Goal: Task Accomplishment & Management: Manage account settings

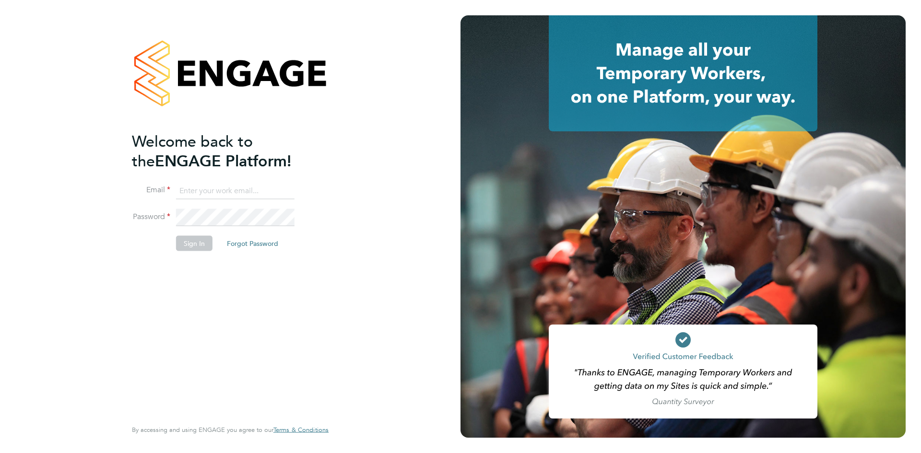
type input "catherine.arnold@torus.co.uk"
click at [200, 236] on button "Sign In" at bounding box center [194, 243] width 36 height 15
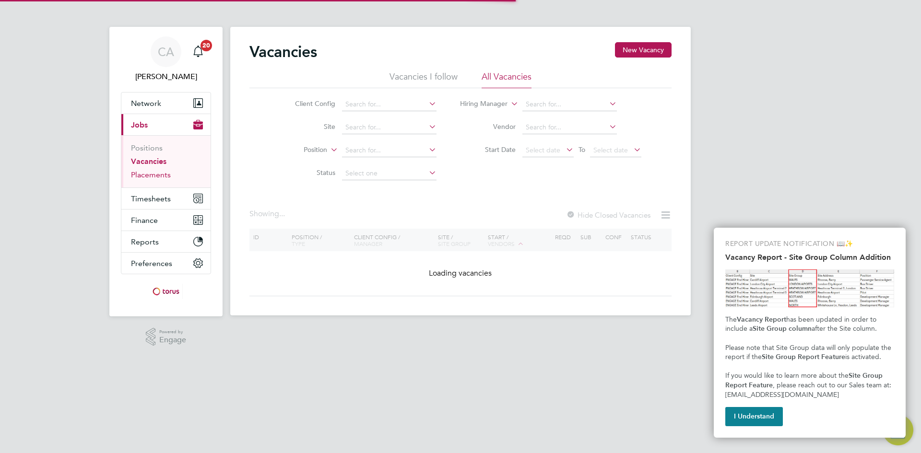
click at [153, 174] on link "Placements" at bounding box center [151, 174] width 40 height 9
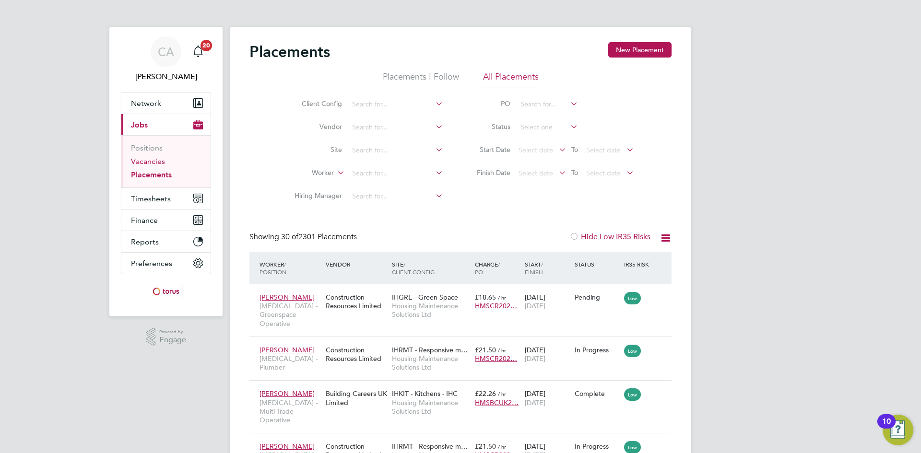
click at [148, 162] on link "Vacancies" at bounding box center [148, 161] width 34 height 9
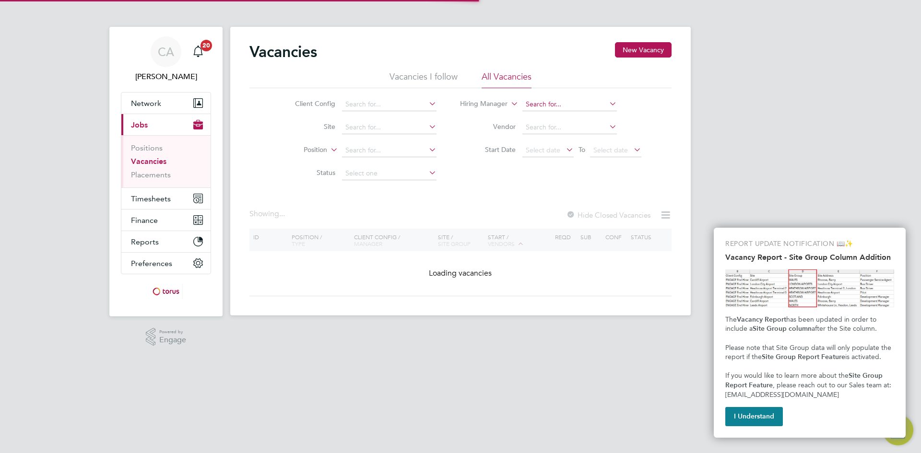
click at [551, 102] on input at bounding box center [570, 104] width 95 height 13
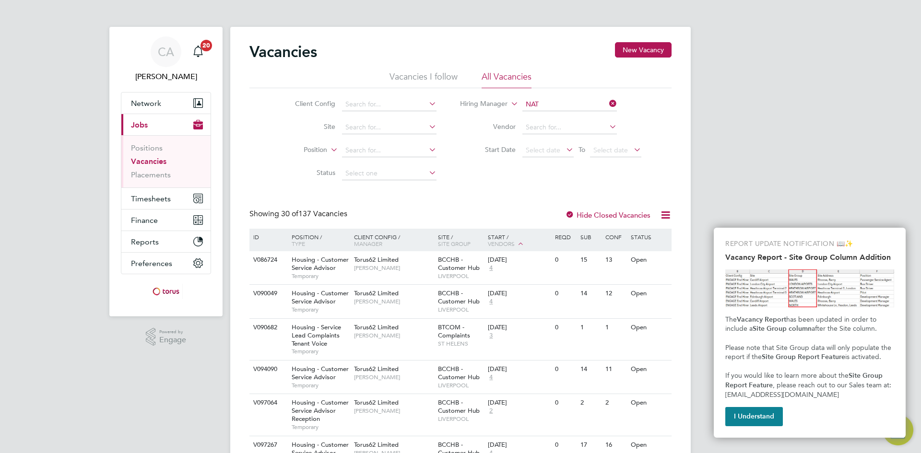
click at [577, 227] on li "Nat alie Gillbanks" at bounding box center [569, 231] width 95 height 13
type input "Natalie Gillbanks"
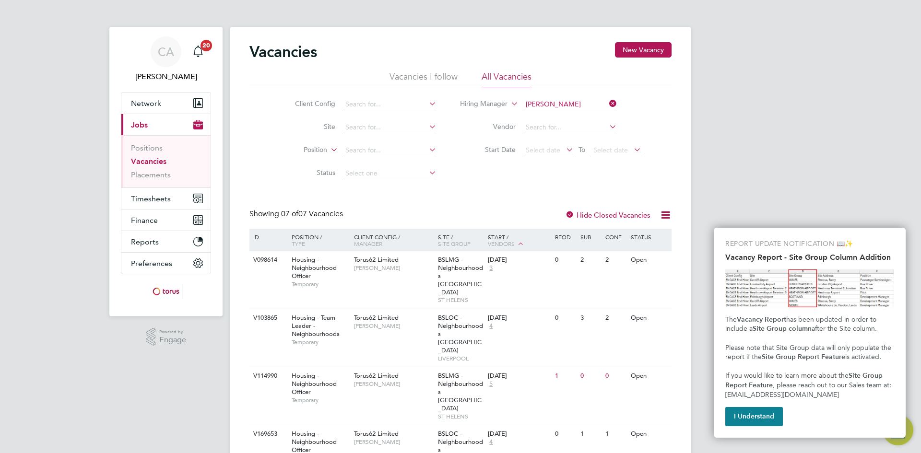
click at [434, 191] on div "Vacancies New Vacancy Vacancies I follow All Vacancies Client Config Site Posit…" at bounding box center [461, 350] width 422 height 616
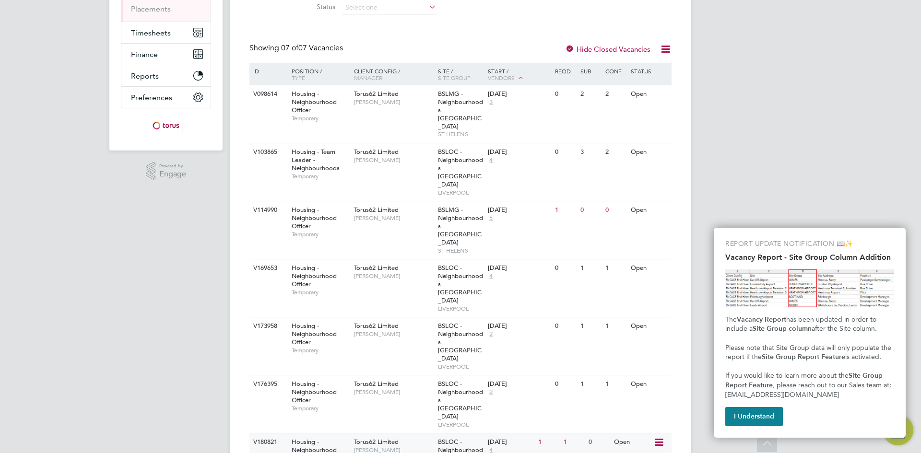
click at [341, 434] on div "Housing - Neighbourhood Officer Temporary" at bounding box center [318, 454] width 67 height 41
click at [427, 447] on span "Natalie Gillbanks" at bounding box center [393, 451] width 79 height 8
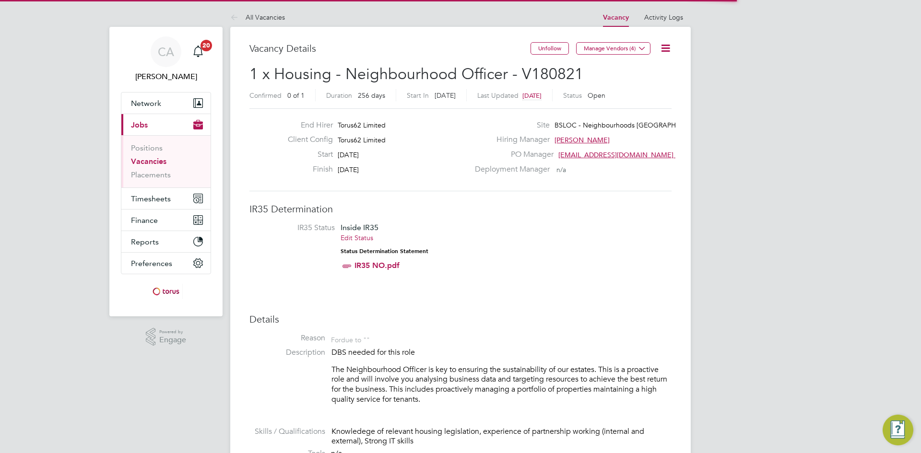
click at [525, 266] on li "IR35 Status Inside IR35 Edit Status Status Determination Statement IR35 NO.pdf" at bounding box center [460, 249] width 403 height 52
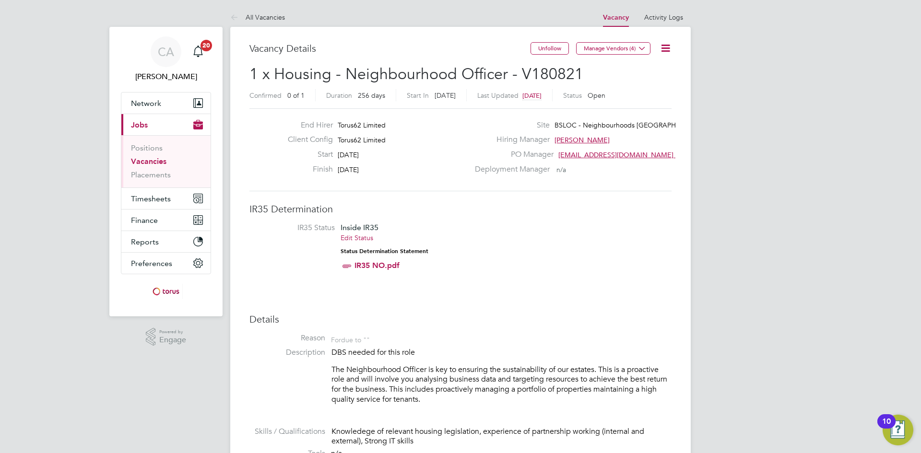
click at [664, 49] on icon at bounding box center [666, 48] width 12 height 12
click at [635, 72] on li "Edit Vacancy e" at bounding box center [643, 70] width 56 height 13
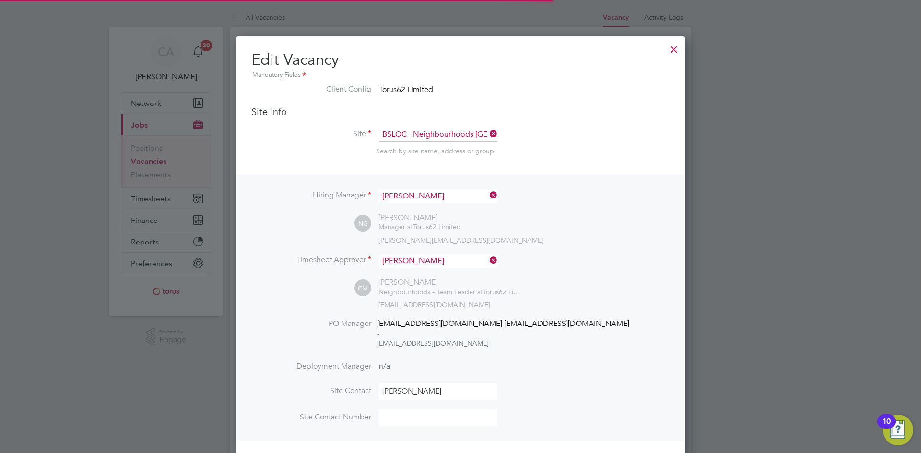
scroll to position [1236, 450]
click at [673, 51] on div at bounding box center [674, 46] width 17 height 17
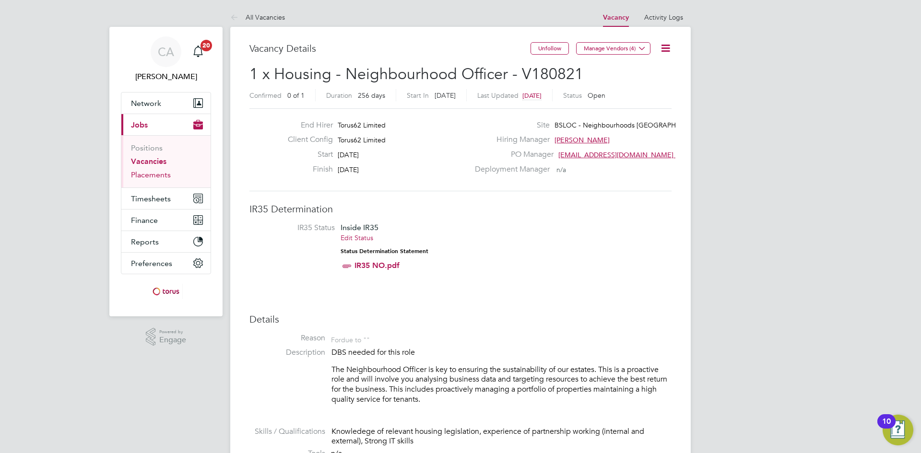
click at [156, 175] on link "Placements" at bounding box center [151, 174] width 40 height 9
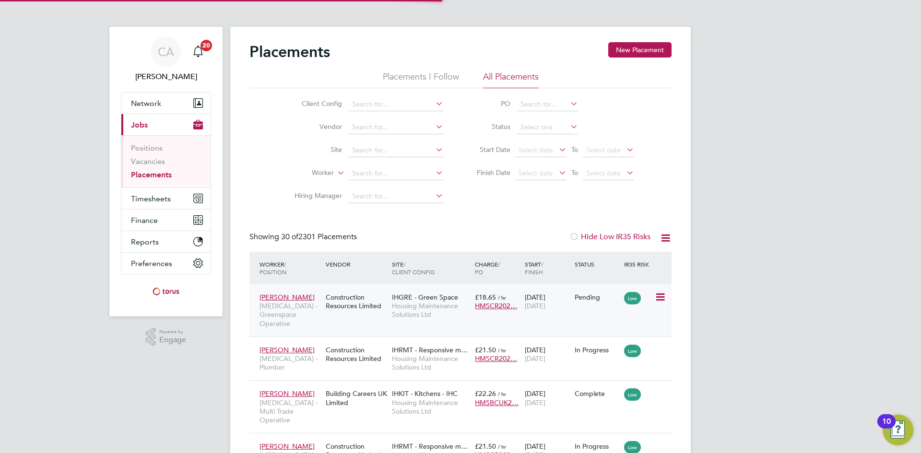
scroll to position [36, 83]
click at [147, 160] on link "Vacancies" at bounding box center [148, 161] width 34 height 9
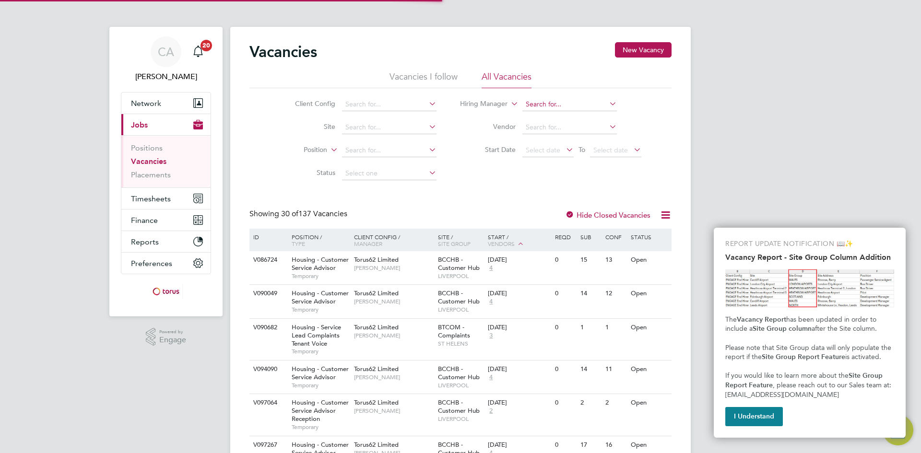
click at [558, 104] on input at bounding box center [570, 104] width 95 height 13
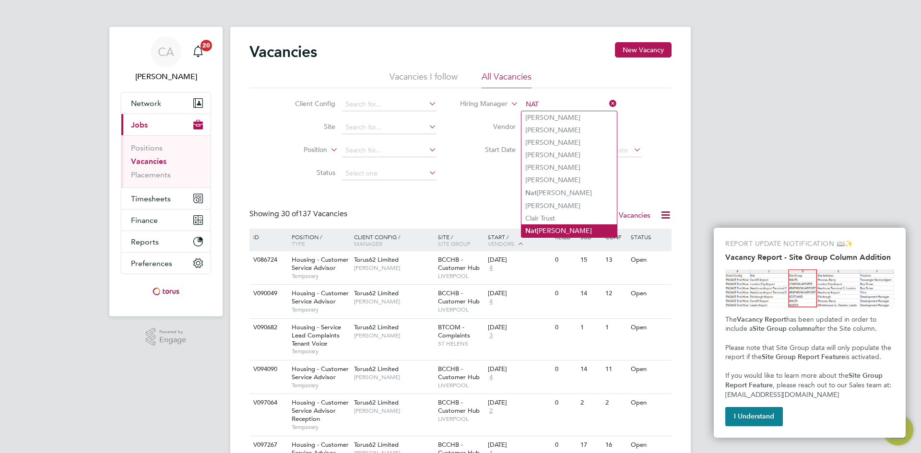
click at [598, 226] on li "Nat alie Gillbanks" at bounding box center [569, 231] width 95 height 13
type input "[PERSON_NAME]"
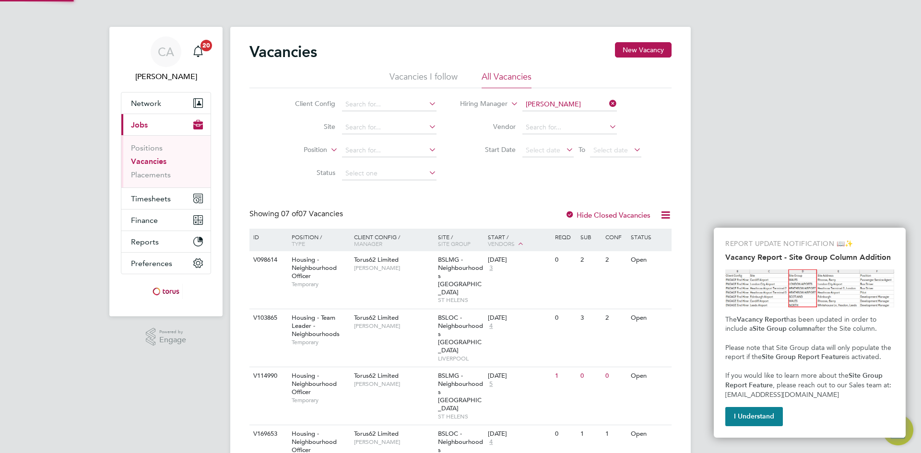
click at [654, 185] on div "Client Config Site Position Status Hiring Manager Natalie Gillbanks Vendor Star…" at bounding box center [461, 136] width 422 height 97
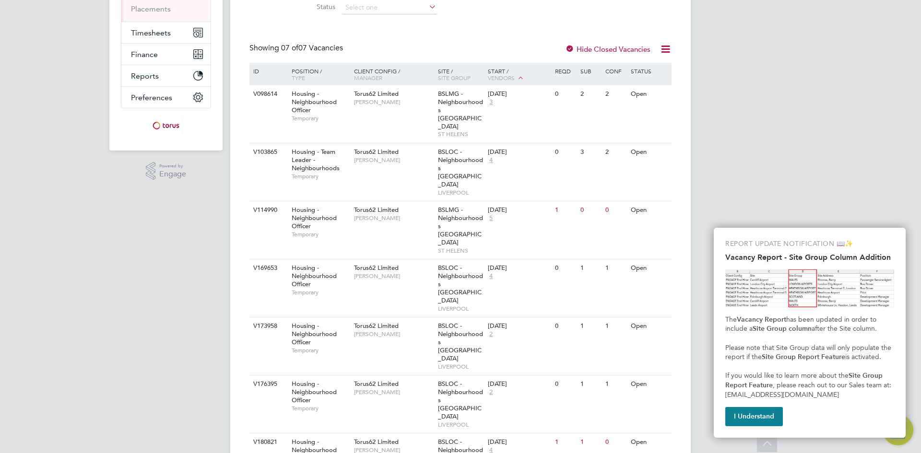
click at [755, 81] on div "CA Catherine Arnold Notifications 20 Applications: Network Team Members Busines…" at bounding box center [460, 180] width 921 height 692
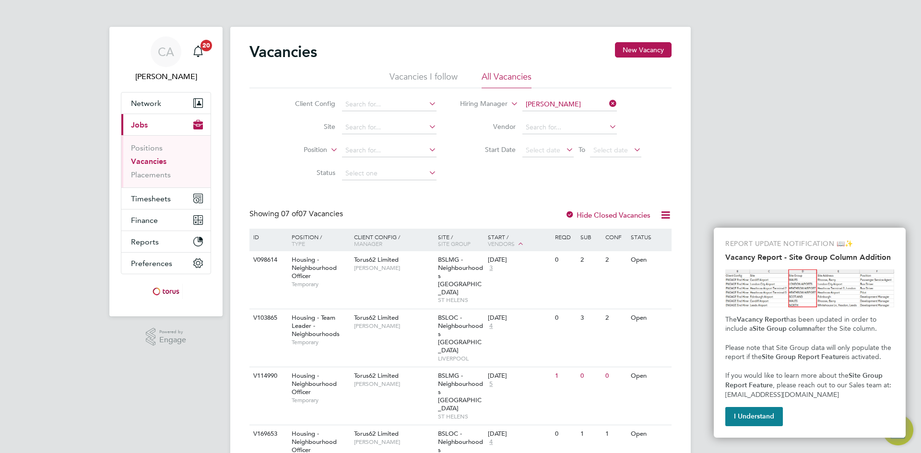
click at [607, 104] on icon at bounding box center [607, 103] width 0 height 13
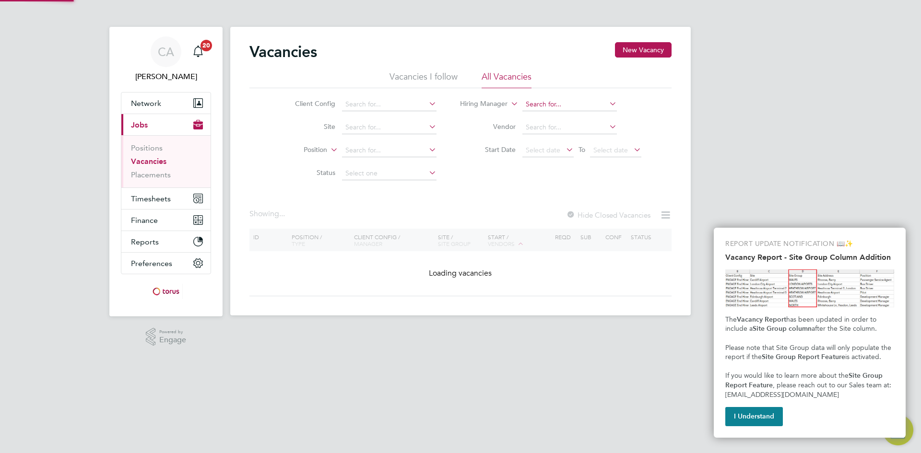
click at [572, 106] on input at bounding box center [570, 104] width 95 height 13
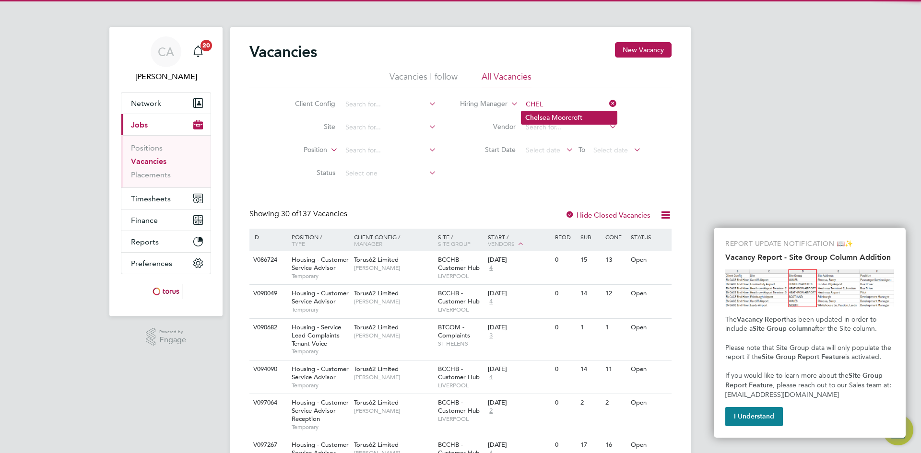
click at [575, 115] on li "Chel sea Moorcroft" at bounding box center [569, 117] width 95 height 13
type input "Chelsea Moorcroft"
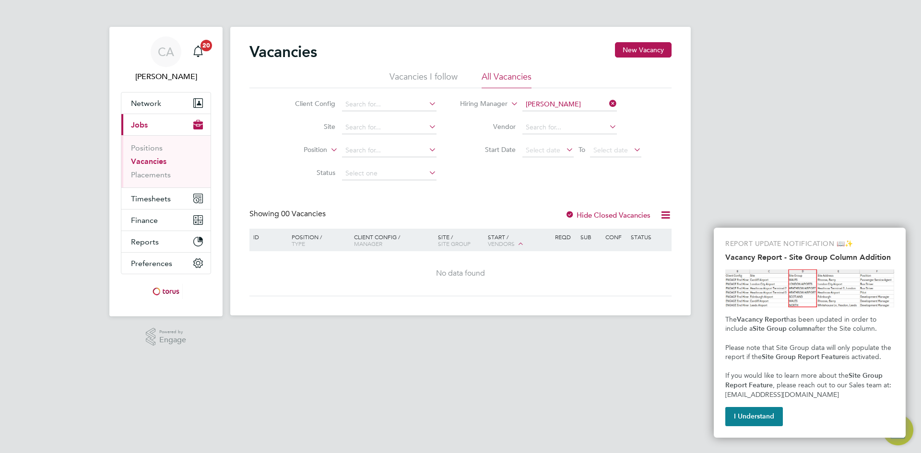
click at [607, 102] on icon at bounding box center [607, 103] width 0 height 13
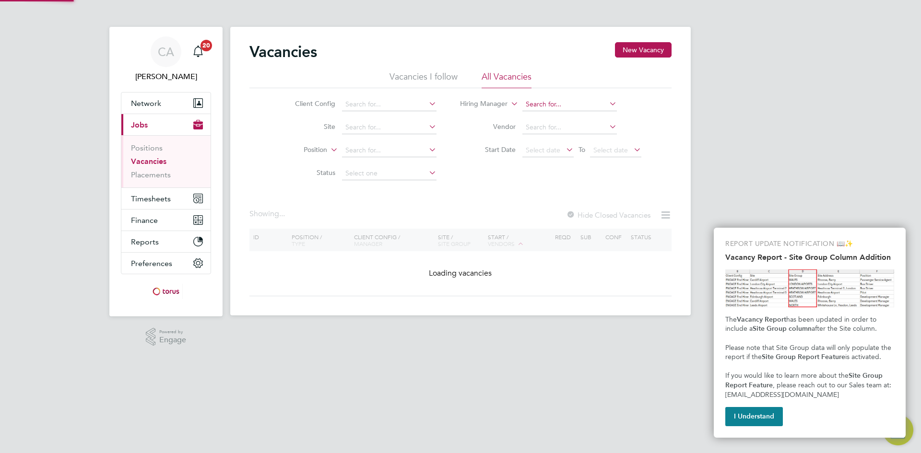
click at [578, 107] on input at bounding box center [570, 104] width 95 height 13
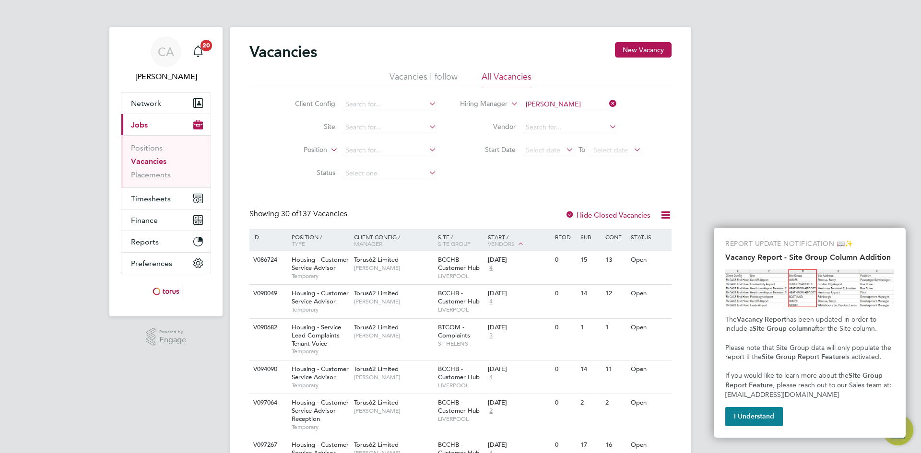
click at [582, 116] on li "Paul Wa rburton" at bounding box center [571, 117] width 99 height 13
type input "Paul Warburton"
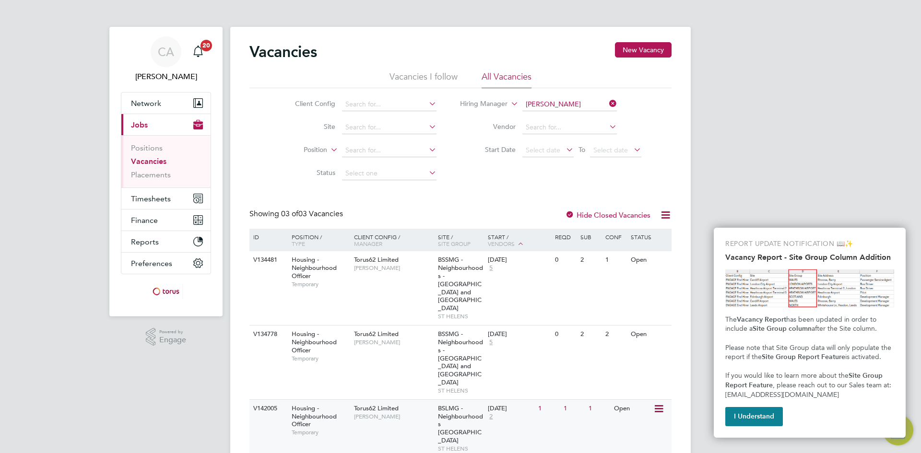
click at [441, 405] on span "BSLMG - Neighbourhoods [GEOGRAPHIC_DATA]" at bounding box center [460, 425] width 45 height 41
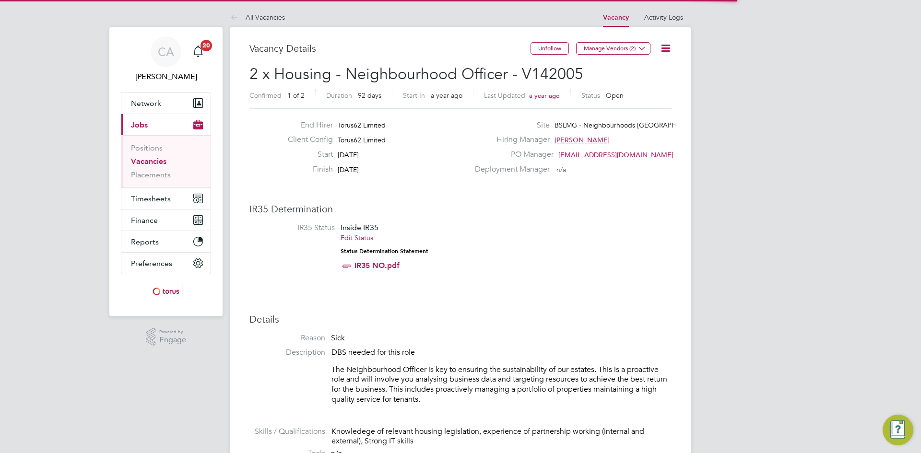
click at [661, 171] on div "Deployment Manager n/a" at bounding box center [572, 172] width 206 height 15
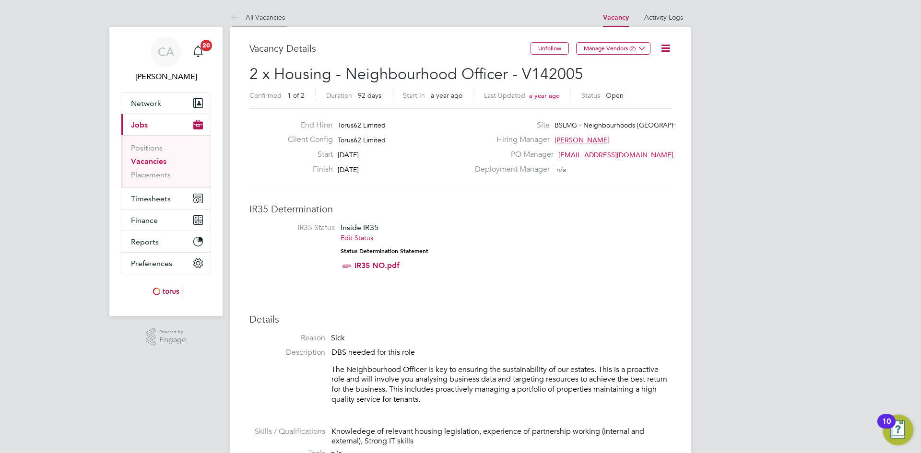
click at [253, 19] on link "All Vacancies" at bounding box center [257, 17] width 55 height 9
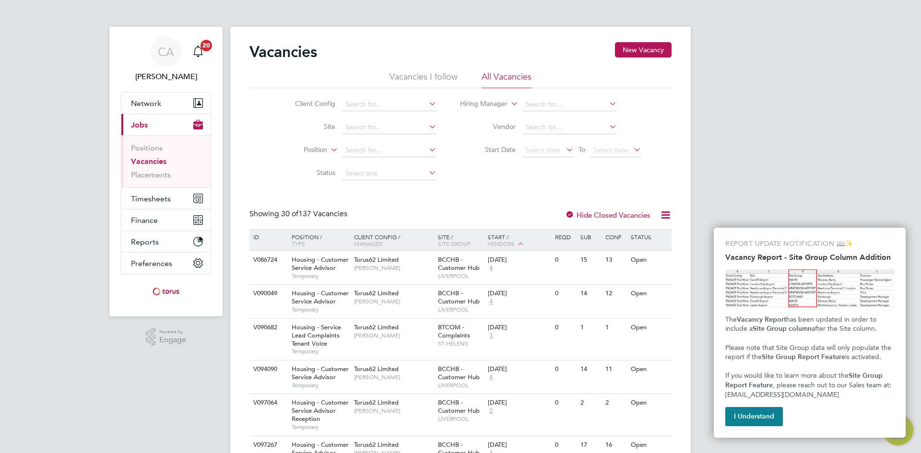
click at [556, 177] on div "Client Config Site Position Status Hiring Manager Vendor Start Date Select date…" at bounding box center [461, 136] width 422 height 97
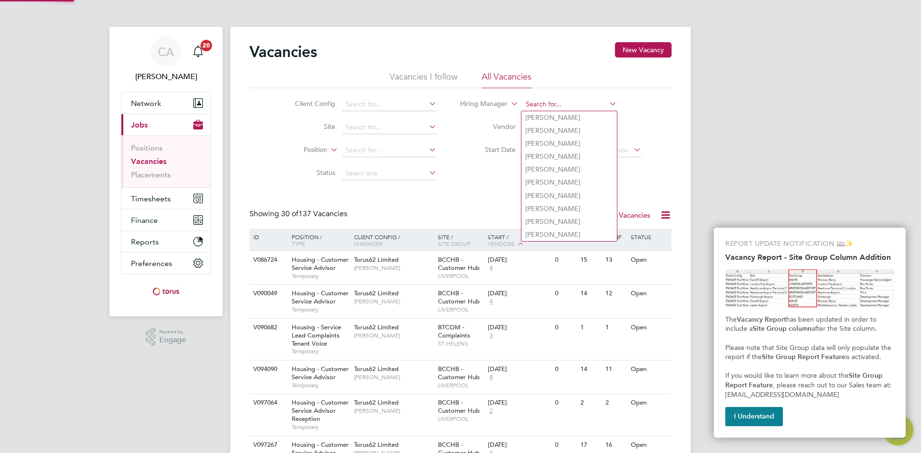
click at [555, 104] on input at bounding box center [570, 104] width 95 height 13
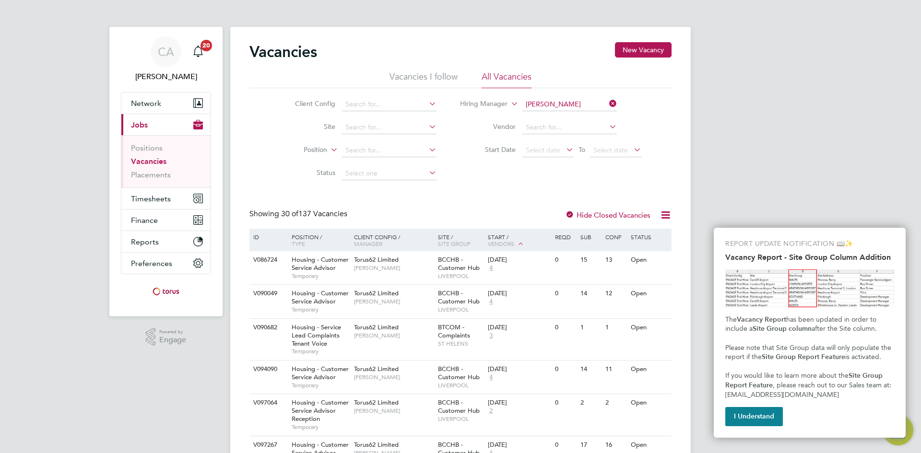
click at [582, 202] on li "Nat alie G illbanks" at bounding box center [569, 207] width 95 height 13
type input "Natalie Gillbanks"
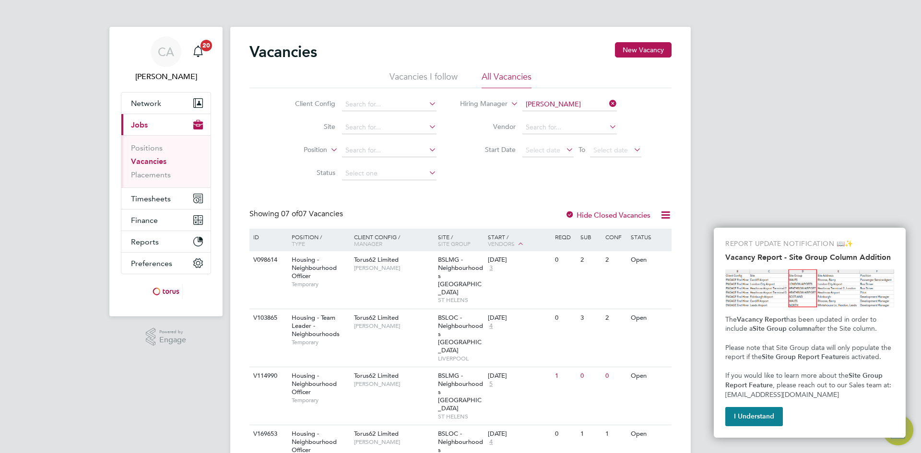
click at [577, 181] on div "Client Config Site Position Status Hiring Manager Natalie Gillbanks Vendor Star…" at bounding box center [461, 136] width 422 height 97
click at [607, 101] on icon at bounding box center [607, 103] width 0 height 13
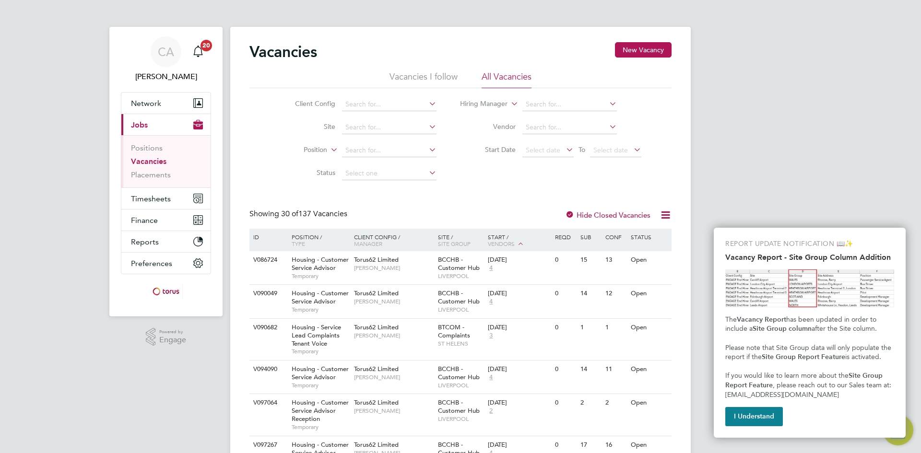
click at [419, 72] on li "Vacancies I follow" at bounding box center [424, 79] width 68 height 17
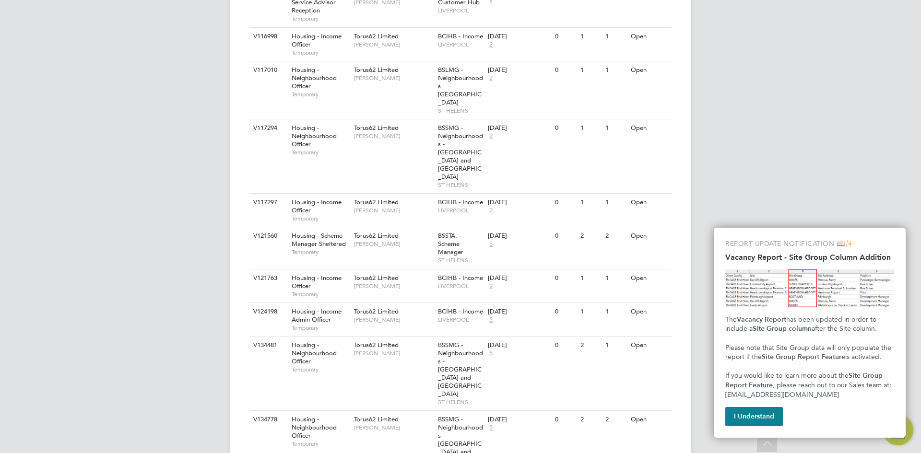
scroll to position [1109, 0]
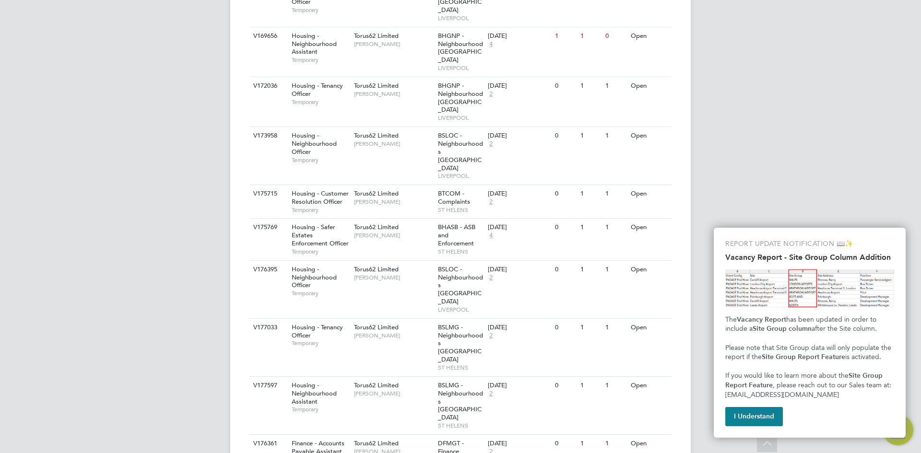
scroll to position [2378, 0]
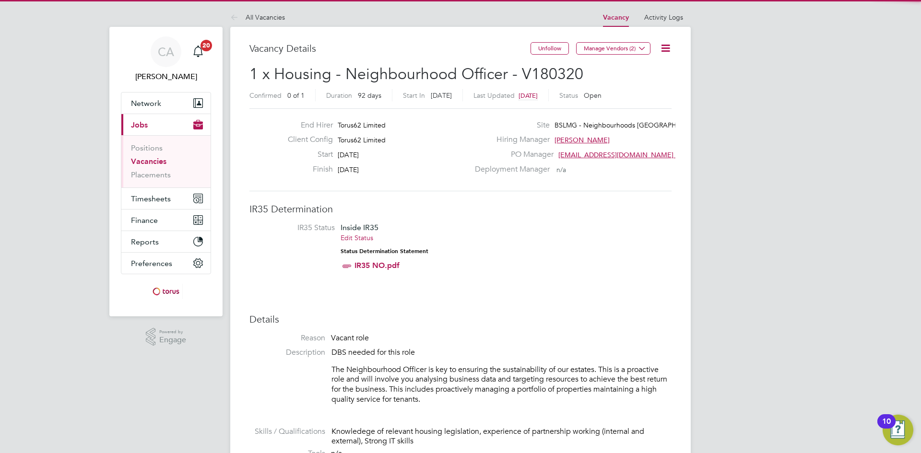
click at [585, 262] on li "IR35 Status Inside IR35 Edit Status Status Determination Statement IR35 NO.pdf" at bounding box center [460, 249] width 403 height 52
click at [623, 233] on li "IR35 Status Inside IR35 Edit Status Status Determination Statement IR35 NO.pdf" at bounding box center [460, 249] width 403 height 52
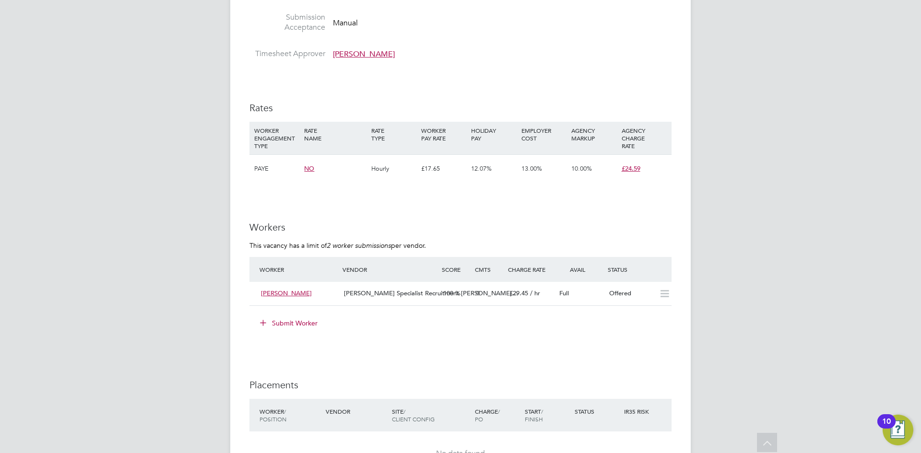
scroll to position [518, 0]
click at [668, 296] on icon at bounding box center [665, 295] width 12 height 8
click at [607, 229] on h3 "Workers" at bounding box center [461, 228] width 422 height 12
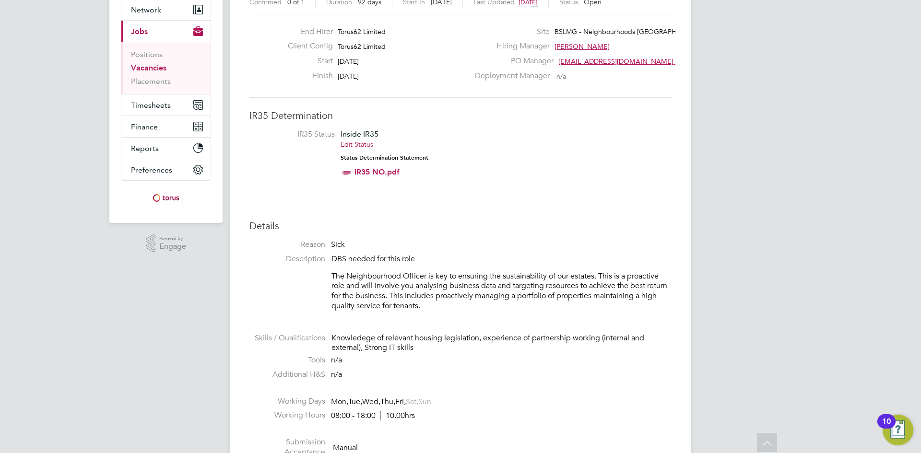
scroll to position [0, 0]
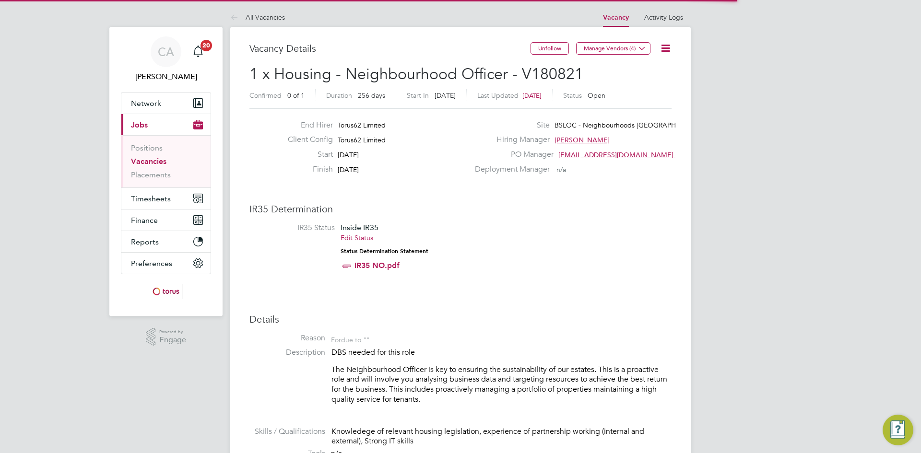
click at [615, 230] on li "IR35 Status Inside IR35 Edit Status Status Determination Statement IR35 NO.pdf" at bounding box center [460, 249] width 403 height 52
